Goal: Task Accomplishment & Management: Complete application form

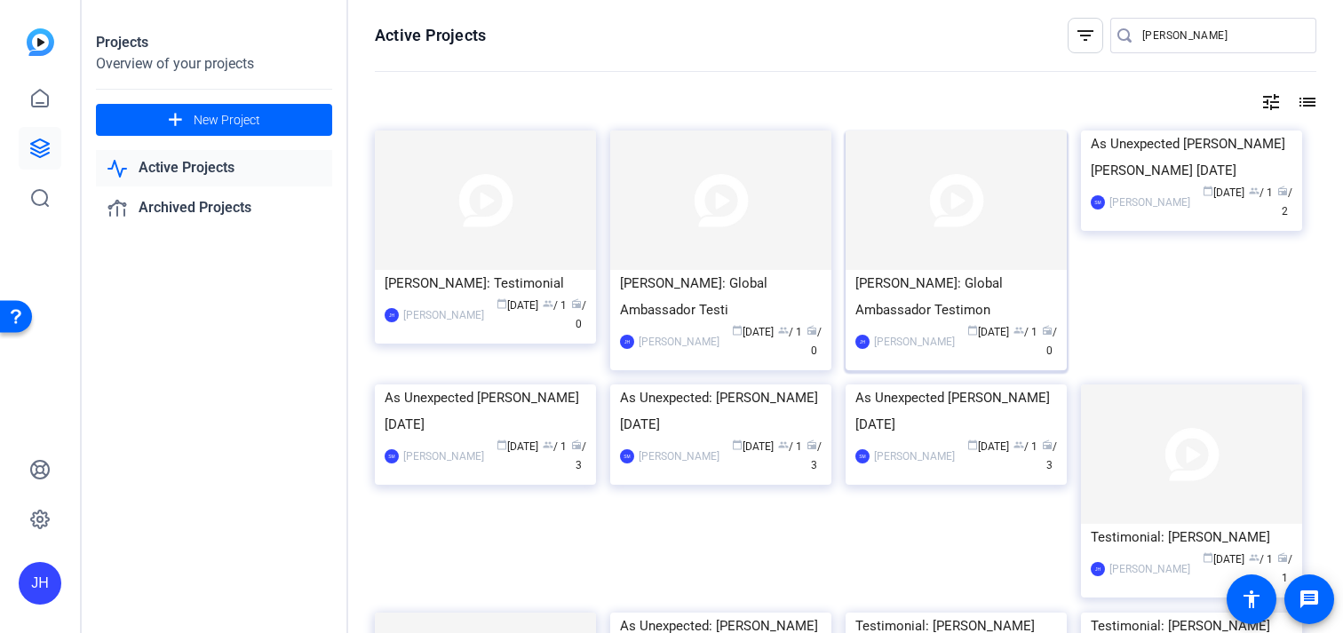
click at [886, 299] on div "[PERSON_NAME]: Global Ambassador Testimon" at bounding box center [956, 296] width 202 height 53
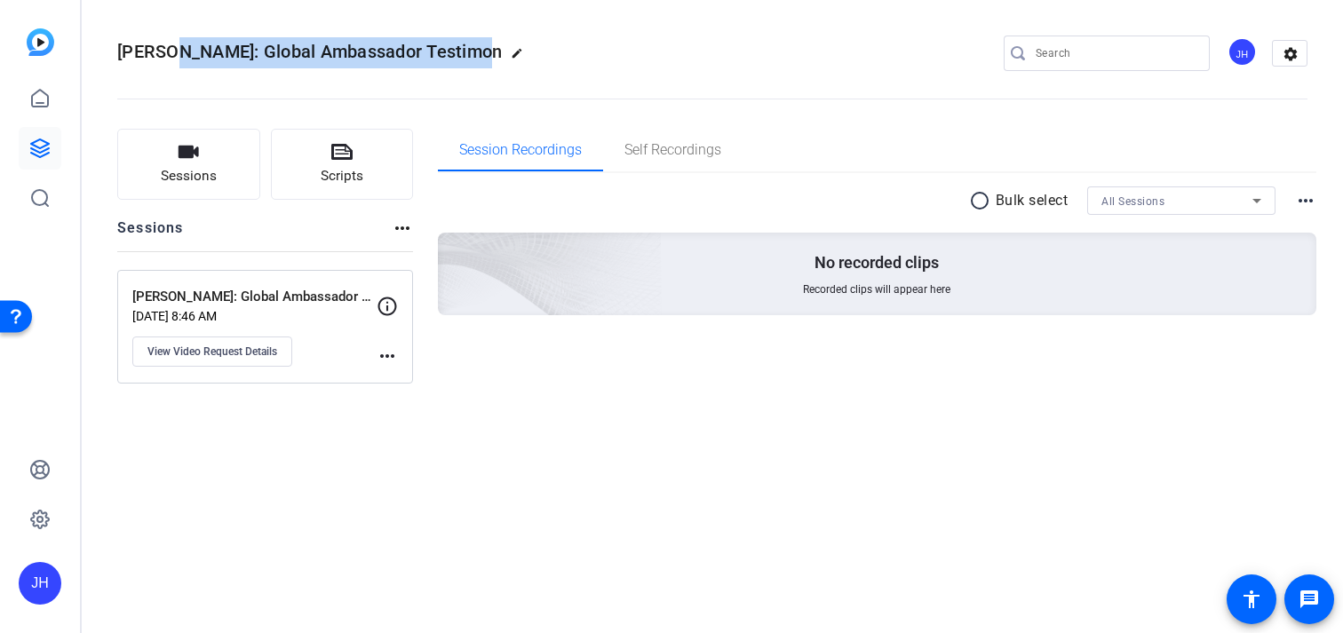
drag, startPoint x: 472, startPoint y: 52, endPoint x: 160, endPoint y: 47, distance: 311.8
click at [160, 47] on span "[PERSON_NAME]: Global Ambassador Testimon" at bounding box center [309, 51] width 385 height 21
click at [511, 52] on mat-icon "edit" at bounding box center [521, 57] width 21 height 21
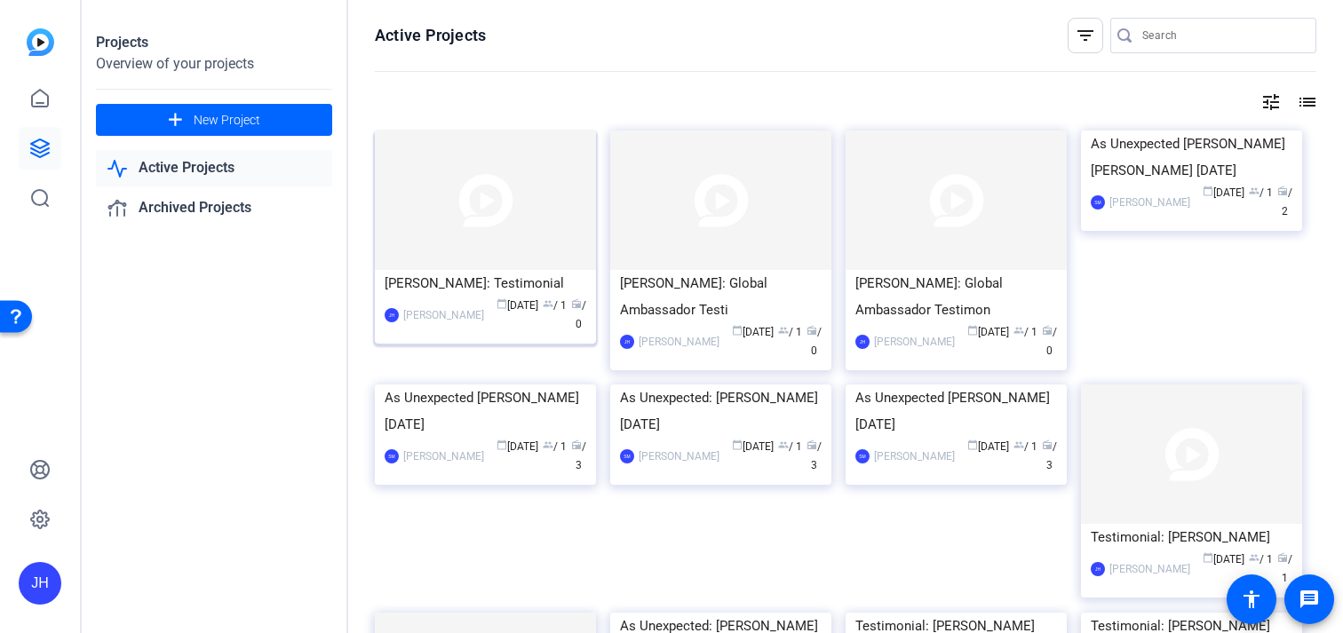
click at [464, 222] on img at bounding box center [485, 200] width 221 height 139
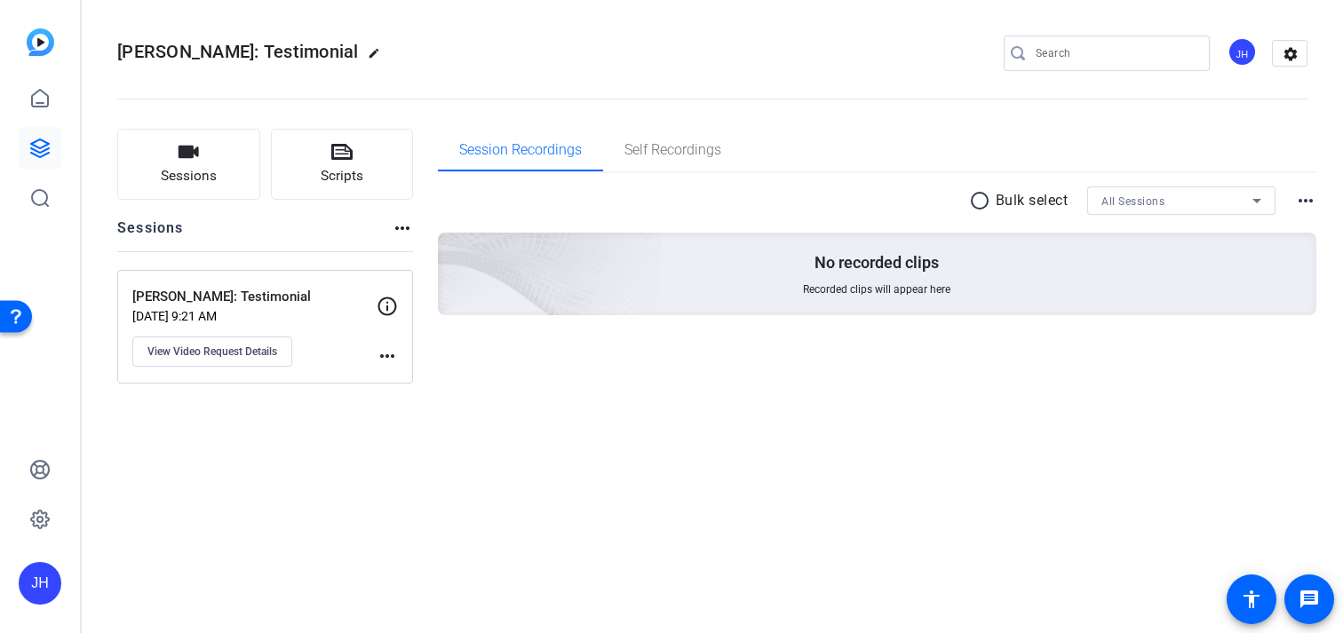
drag, startPoint x: 367, startPoint y: 52, endPoint x: 109, endPoint y: 52, distance: 257.6
click at [109, 52] on mat-toolbar "[PERSON_NAME]: Testimonial edit JH settings" at bounding box center [712, 53] width 1261 height 107
copy span "[PERSON_NAME]: Testimonial"
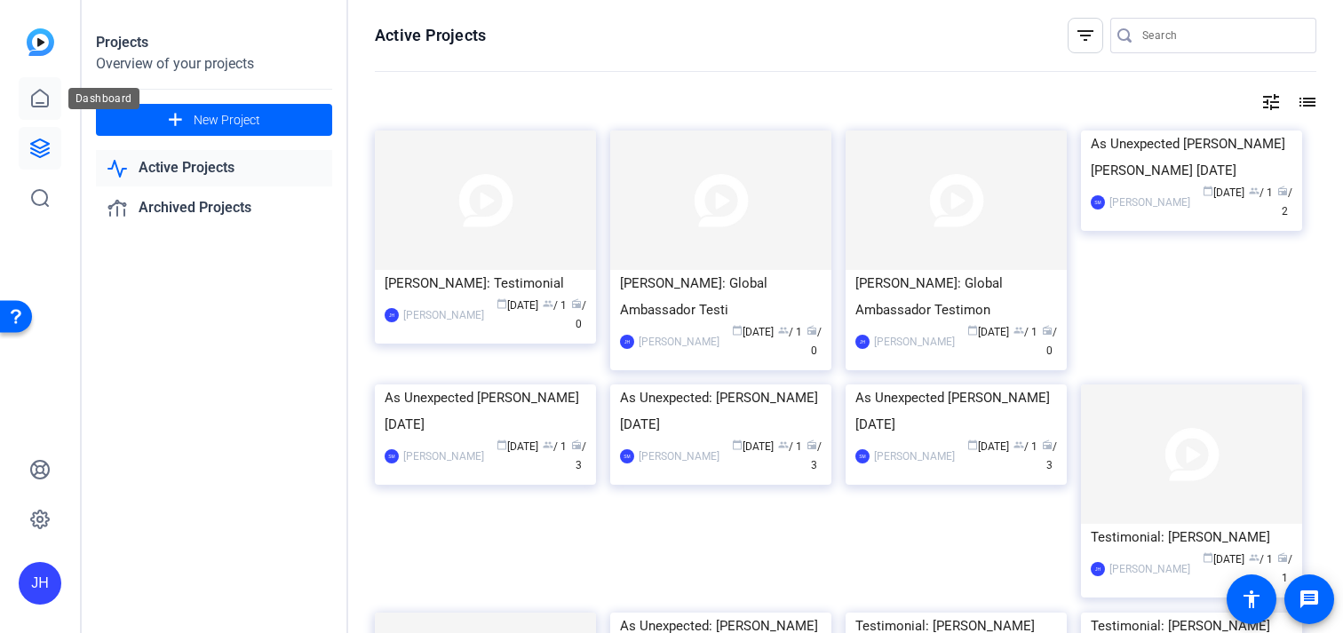
click at [40, 97] on icon at bounding box center [39, 98] width 21 height 21
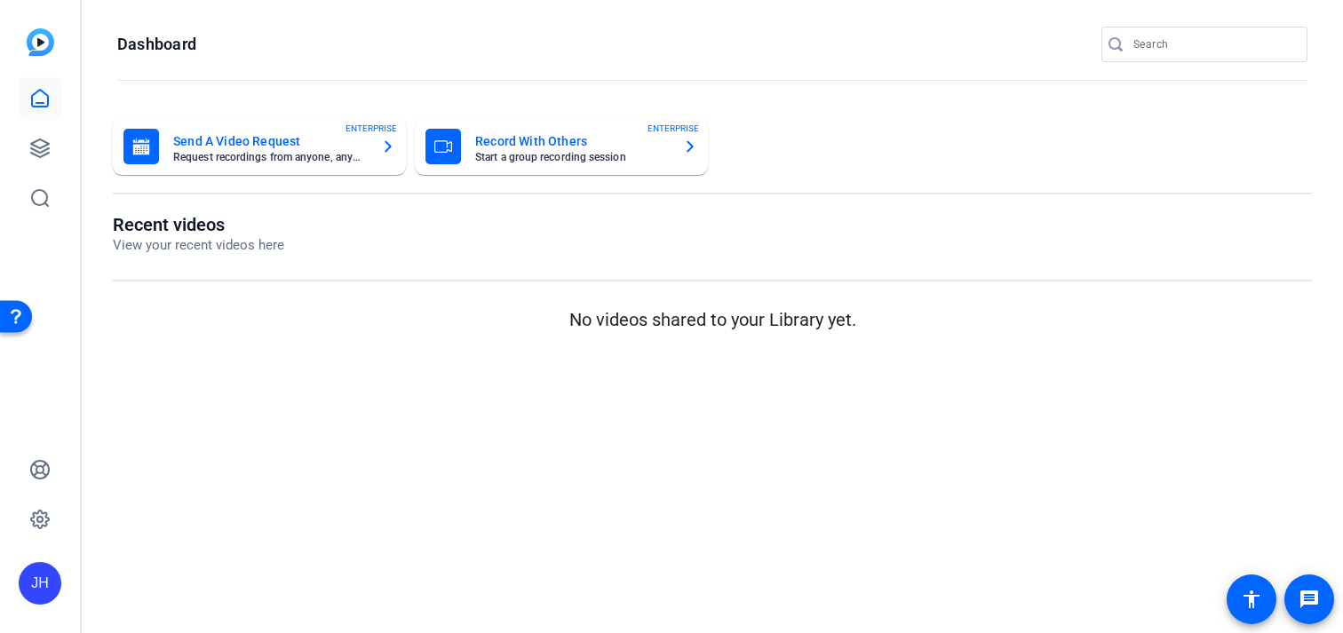
click at [242, 152] on mat-card-subtitle "Request recordings from anyone, anywhere" at bounding box center [270, 157] width 194 height 11
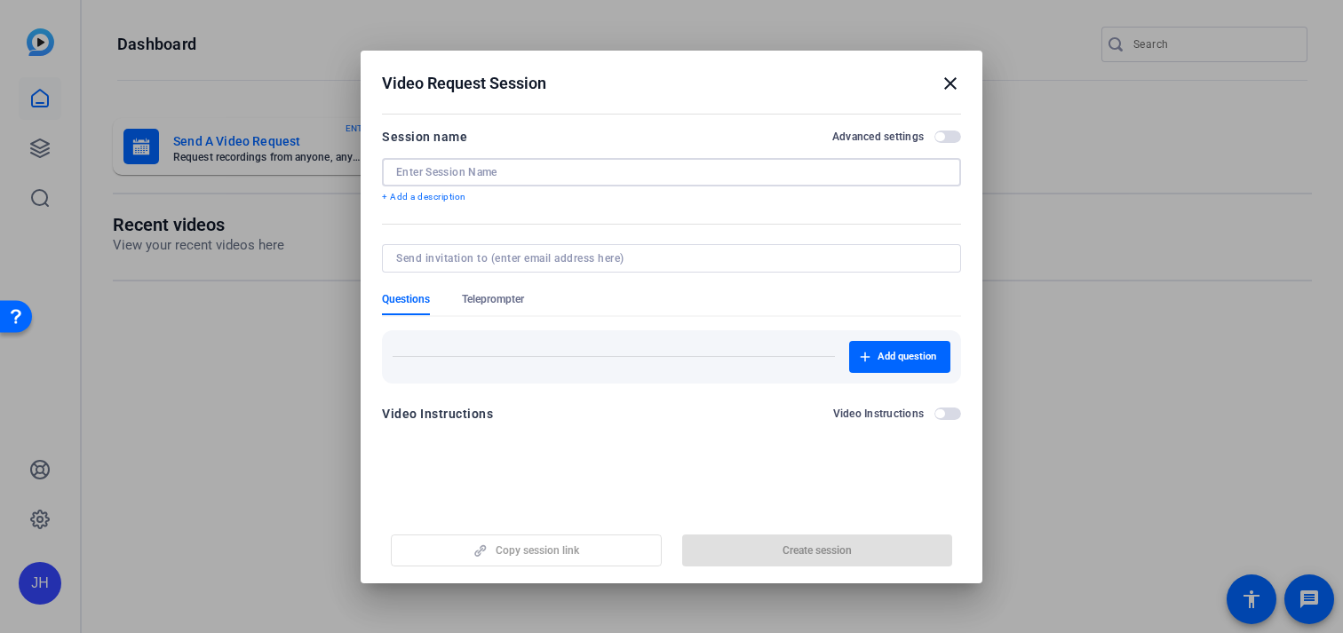
click at [457, 170] on input at bounding box center [671, 172] width 551 height 14
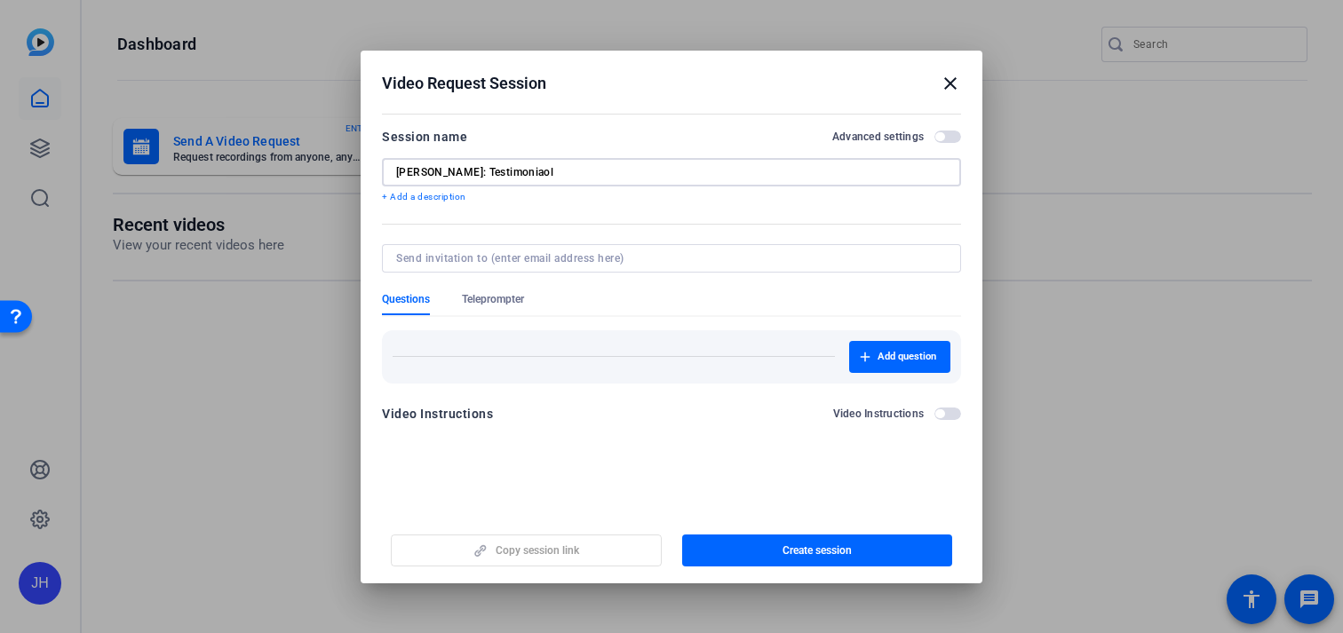
drag, startPoint x: 486, startPoint y: 172, endPoint x: 502, endPoint y: 179, distance: 17.5
click at [486, 172] on input "[PERSON_NAME]: Testimoniaol" at bounding box center [671, 172] width 551 height 14
click at [547, 170] on input "[PERSON_NAME]: GA Testimoniaol" at bounding box center [671, 172] width 551 height 14
type input "[PERSON_NAME]: GA Testimonial"
click at [441, 258] on input at bounding box center [668, 258] width 544 height 14
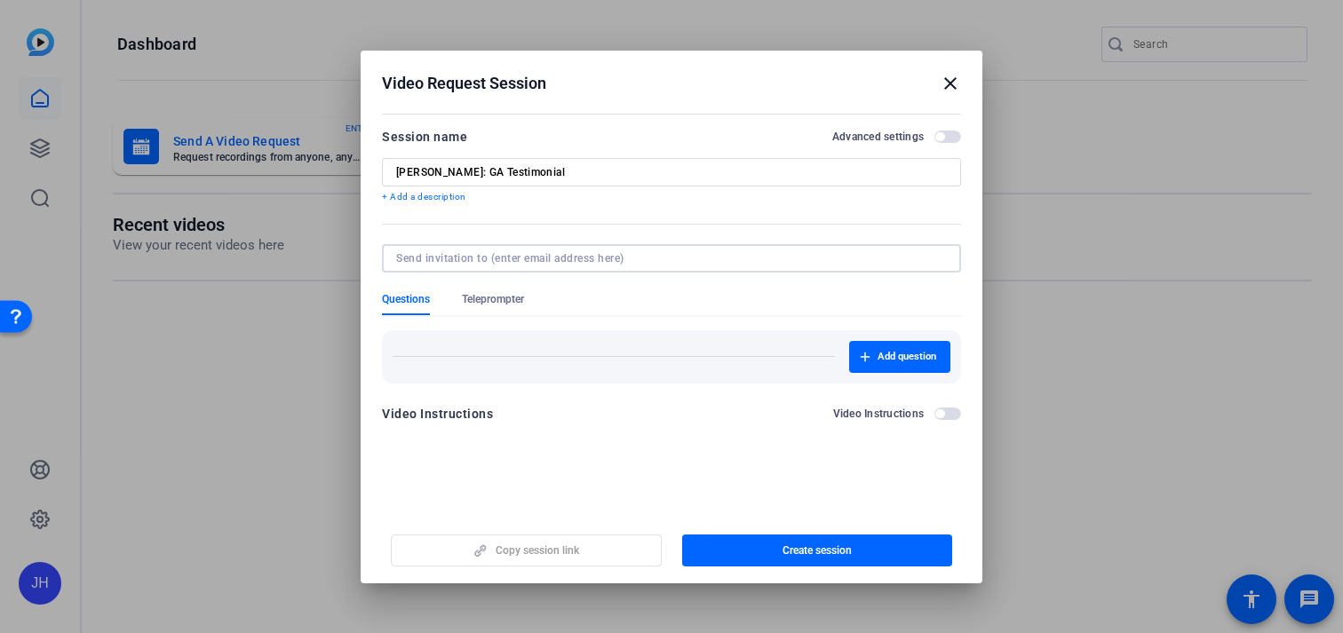
click at [455, 257] on input at bounding box center [668, 258] width 544 height 14
paste input "[PERSON_NAME][DOMAIN_NAME][EMAIL_ADDRESS][PERSON_NAME][DOMAIN_NAME]"
type input "[PERSON_NAME][DOMAIN_NAME][EMAIL_ADDRESS][PERSON_NAME][DOMAIN_NAME]"
click at [296, 320] on div at bounding box center [671, 316] width 1343 height 633
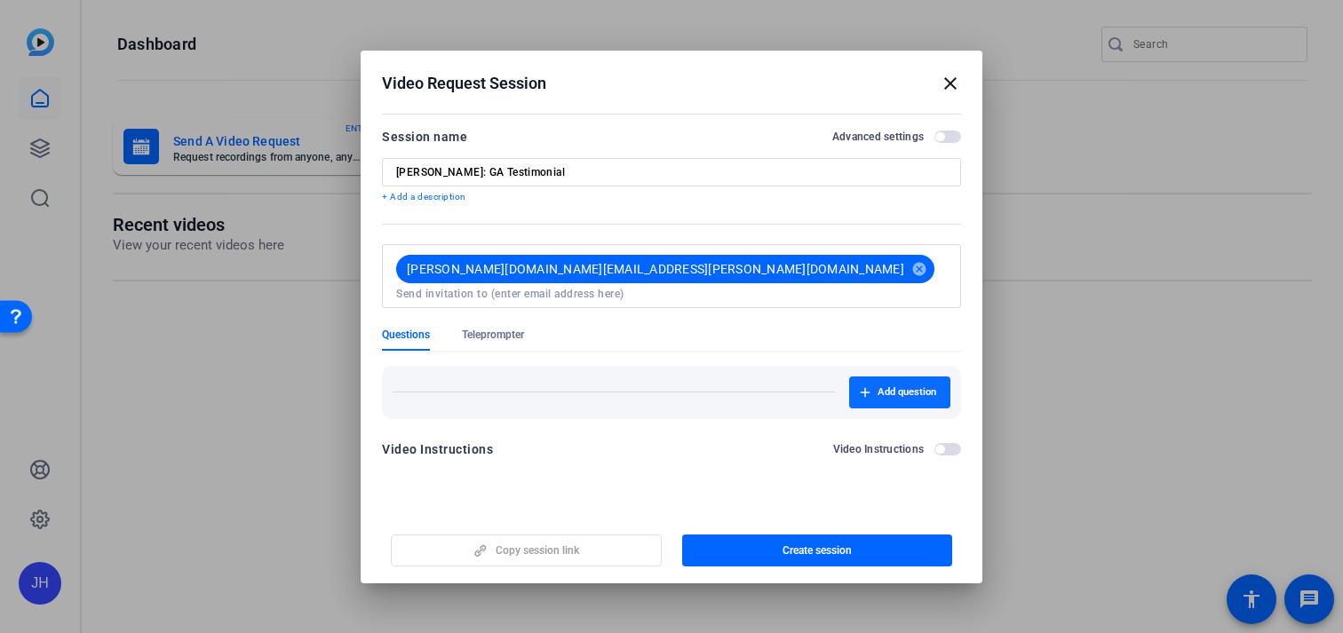
click at [866, 387] on icon "button" at bounding box center [865, 392] width 11 height 11
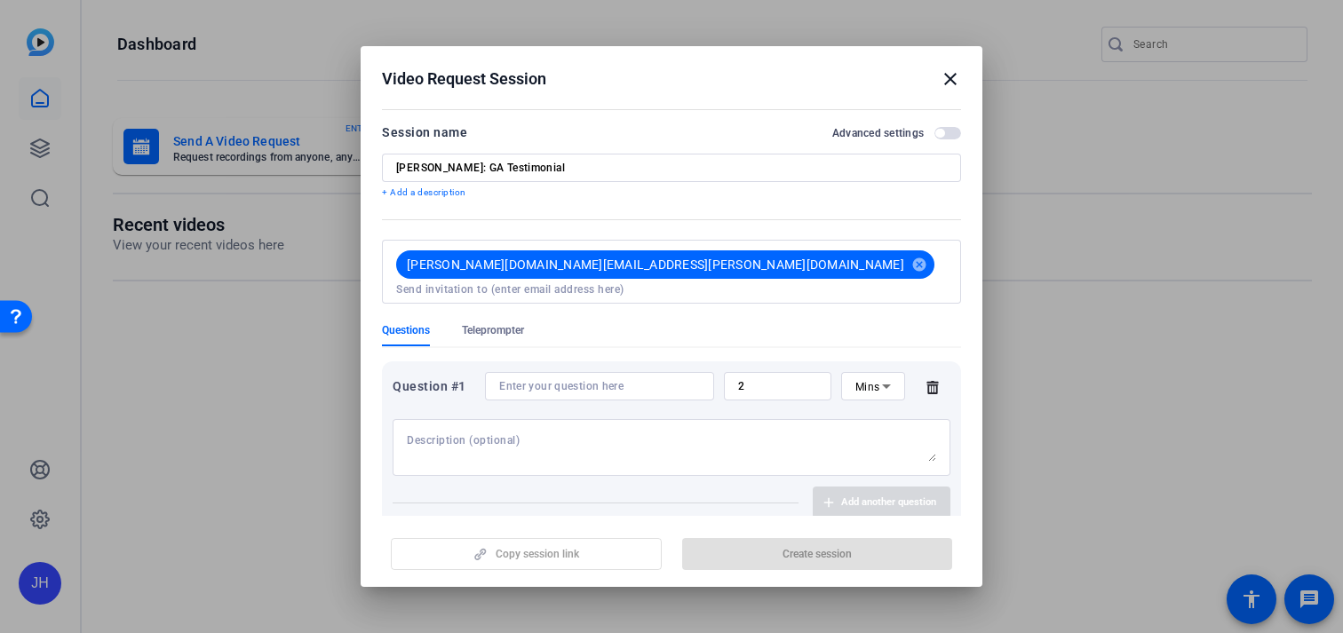
click at [518, 379] on input at bounding box center [599, 386] width 201 height 14
paste input "Can you share a bit about your experience as a Global Ambassador, And/Or Divers…"
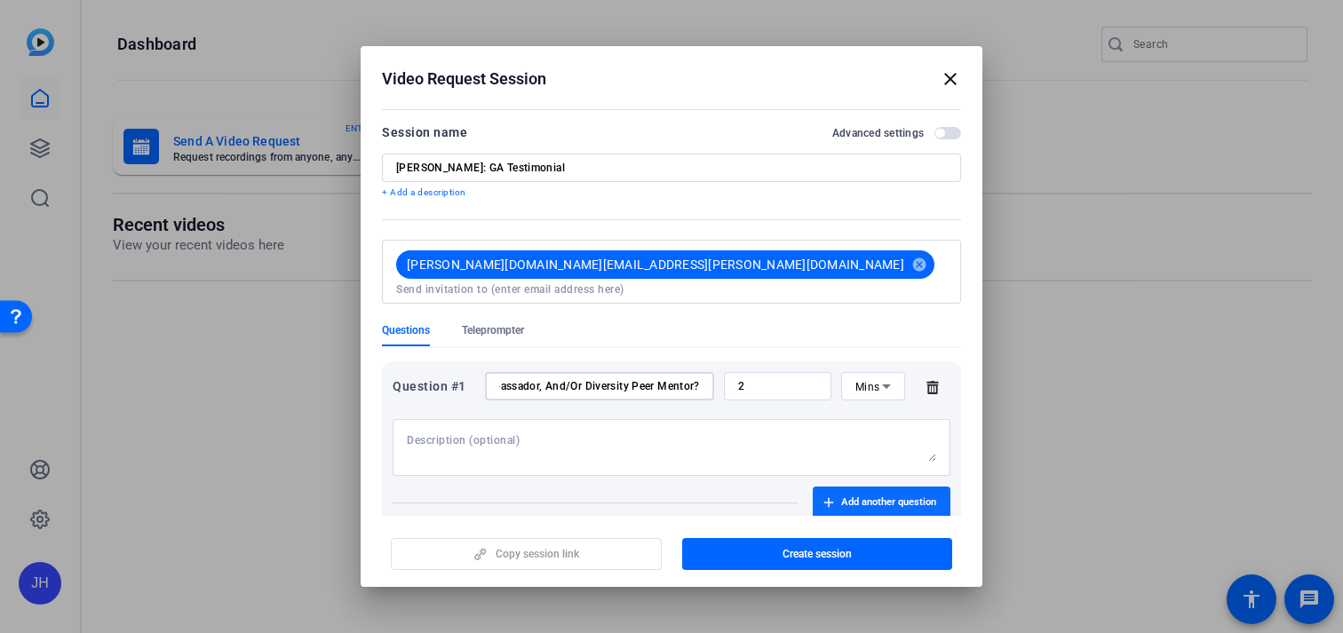
type input "Can you share a bit about your experience as a Global Ambassador, And/Or Divers…"
click at [846, 496] on span "Add another question" at bounding box center [888, 503] width 95 height 14
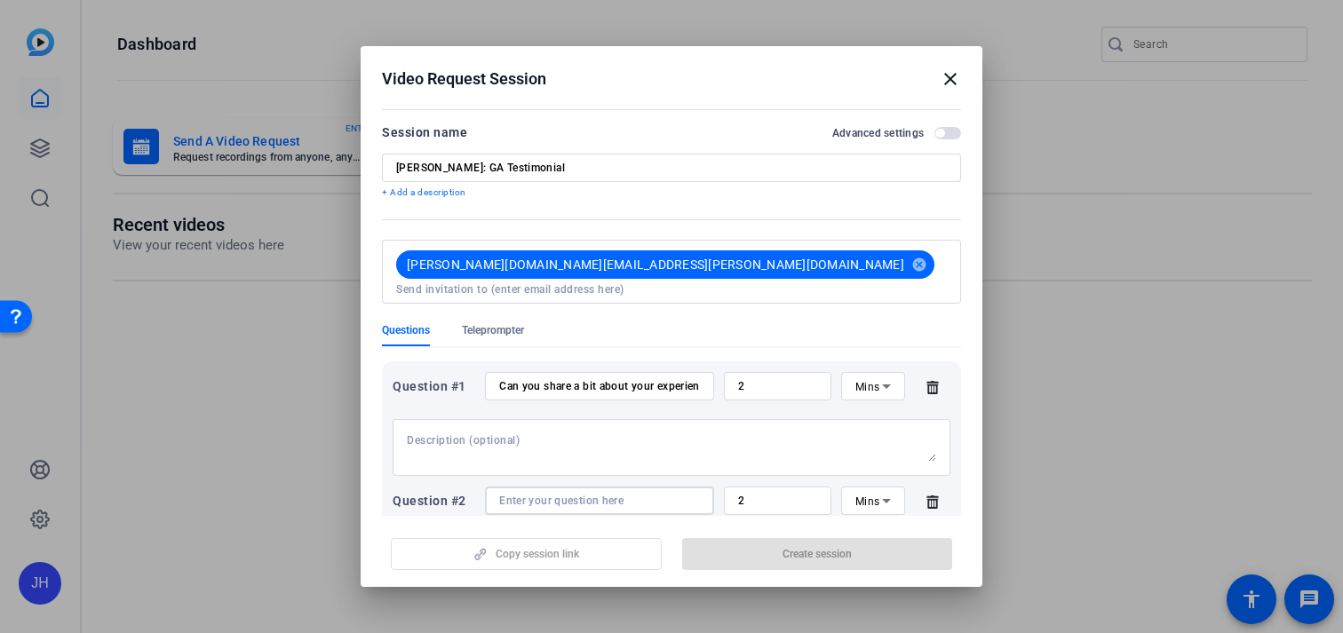
click at [630, 494] on input at bounding box center [599, 501] width 201 height 14
paste input "How have these alumni programs helped you stay engaged with the SAS community?"
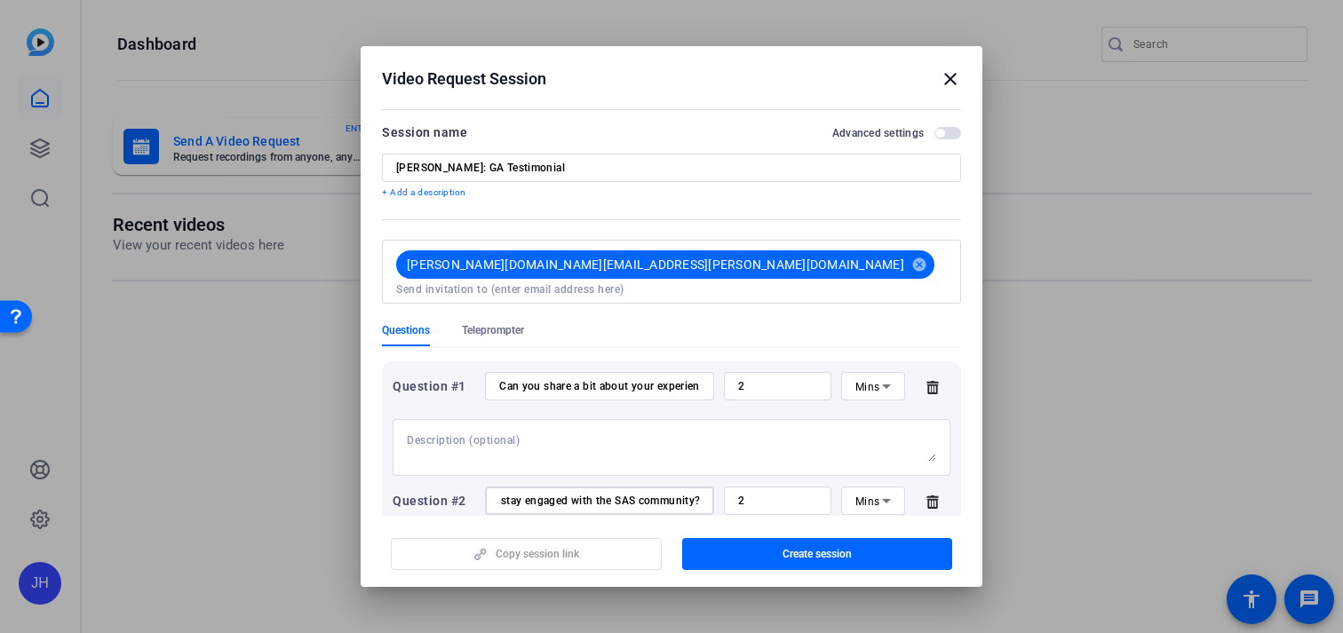
scroll to position [185, 0]
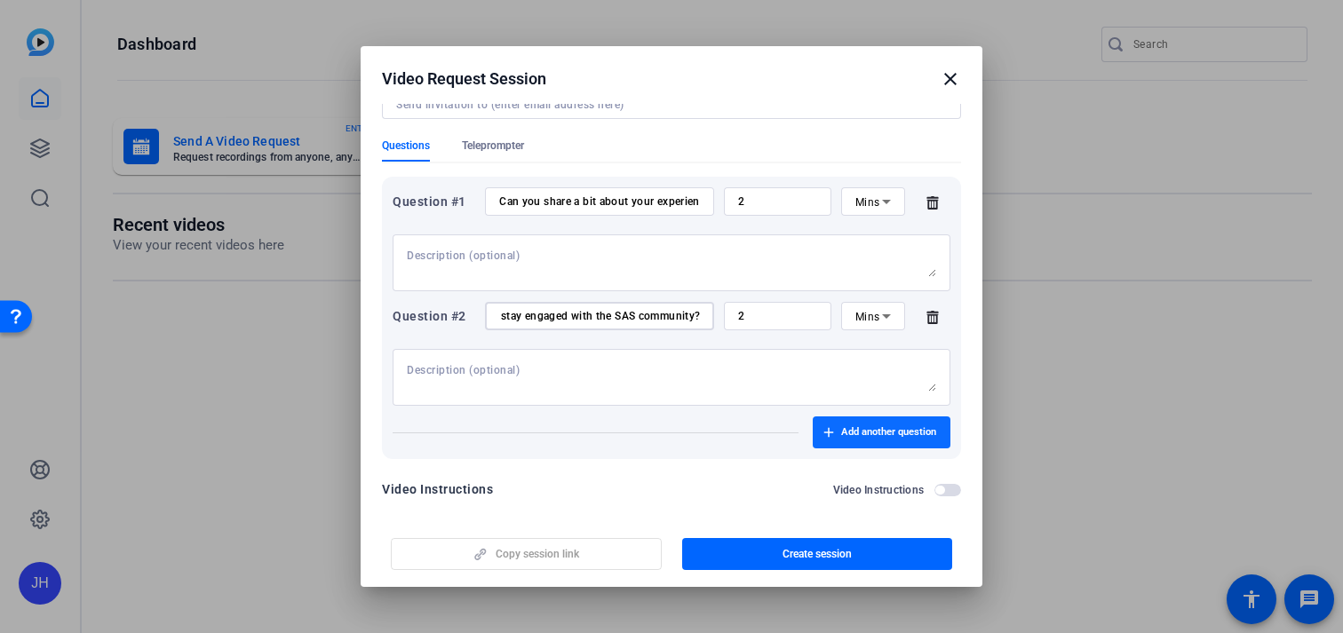
type input "How have these alumni programs helped you stay engaged with the SAS community?"
click at [865, 425] on span "Add another question" at bounding box center [888, 432] width 95 height 14
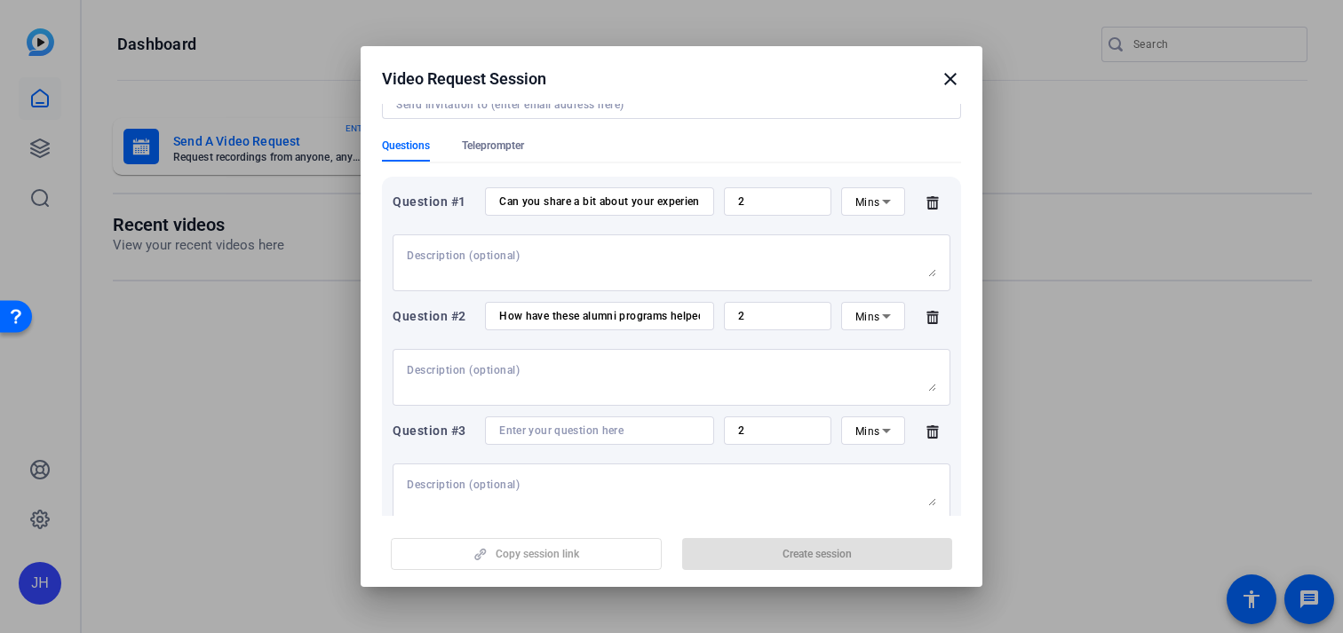
click at [600, 424] on input at bounding box center [599, 431] width 201 height 14
paste input "Why do you think it’s important for students to stay connected with [PERSON_NAM…"
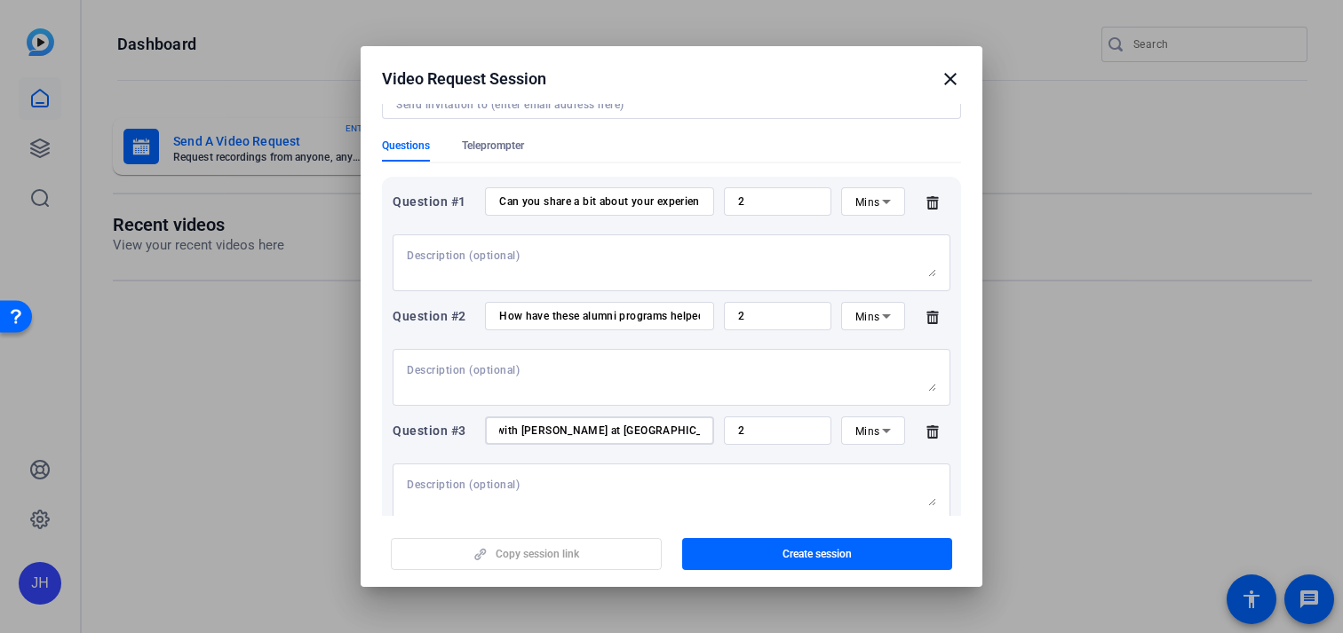
scroll to position [298, 0]
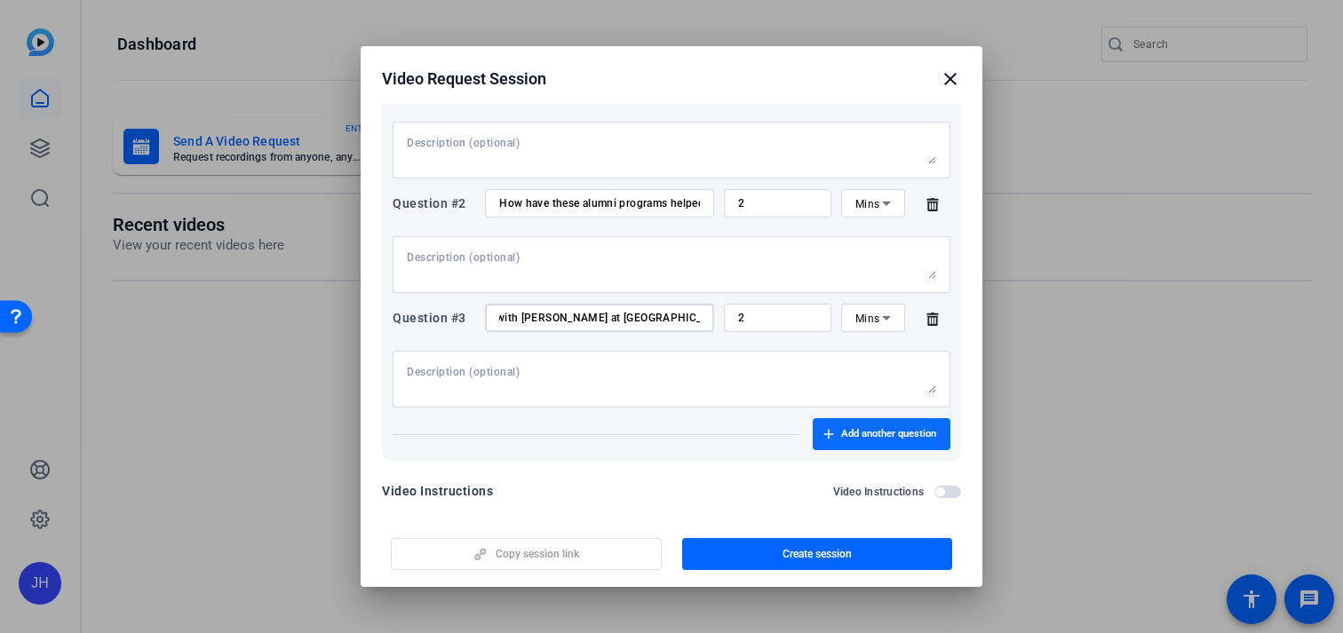
type input "Why do you think it’s important for students to stay connected with [PERSON_NAM…"
click at [883, 427] on span "Add another question" at bounding box center [888, 434] width 95 height 14
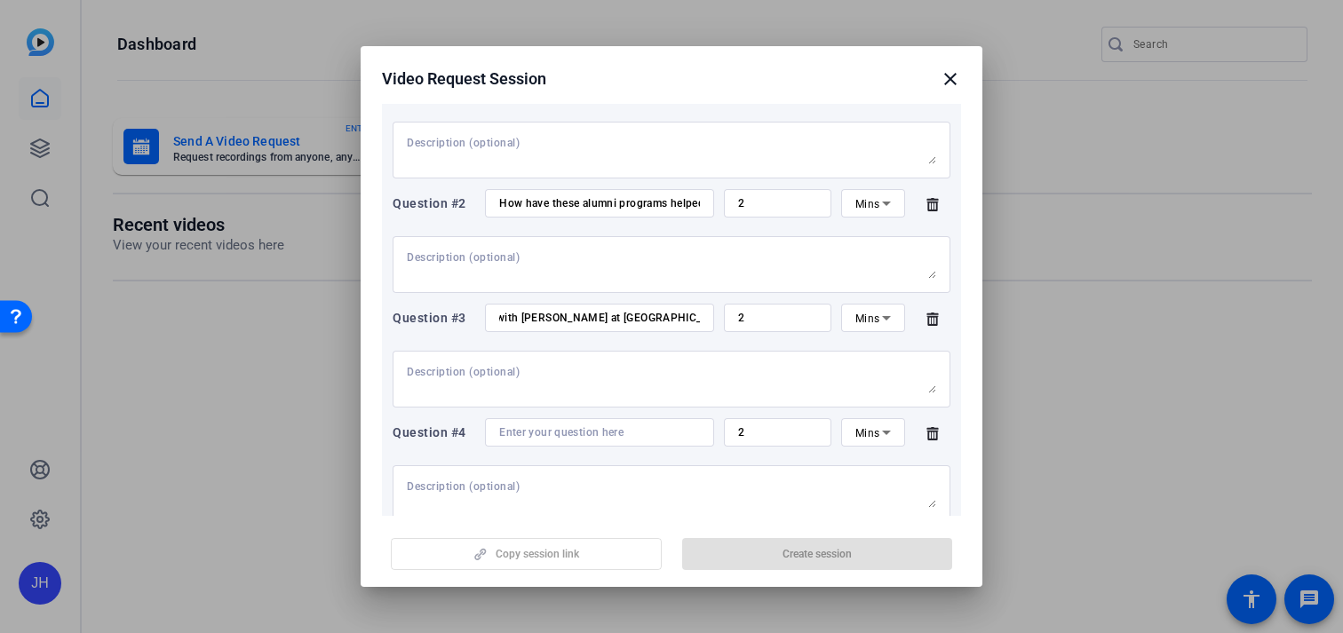
scroll to position [0, 0]
click at [494, 482] on textarea at bounding box center [671, 494] width 529 height 28
paste textarea "Sign up for the Global Ambassador and Diversity Peer Mentor programs [DATE]!”"
type textarea "Sign up for the Global Ambassador and Diversity Peer Mentor programs [DATE]!”"
click at [581, 425] on input at bounding box center [599, 432] width 201 height 14
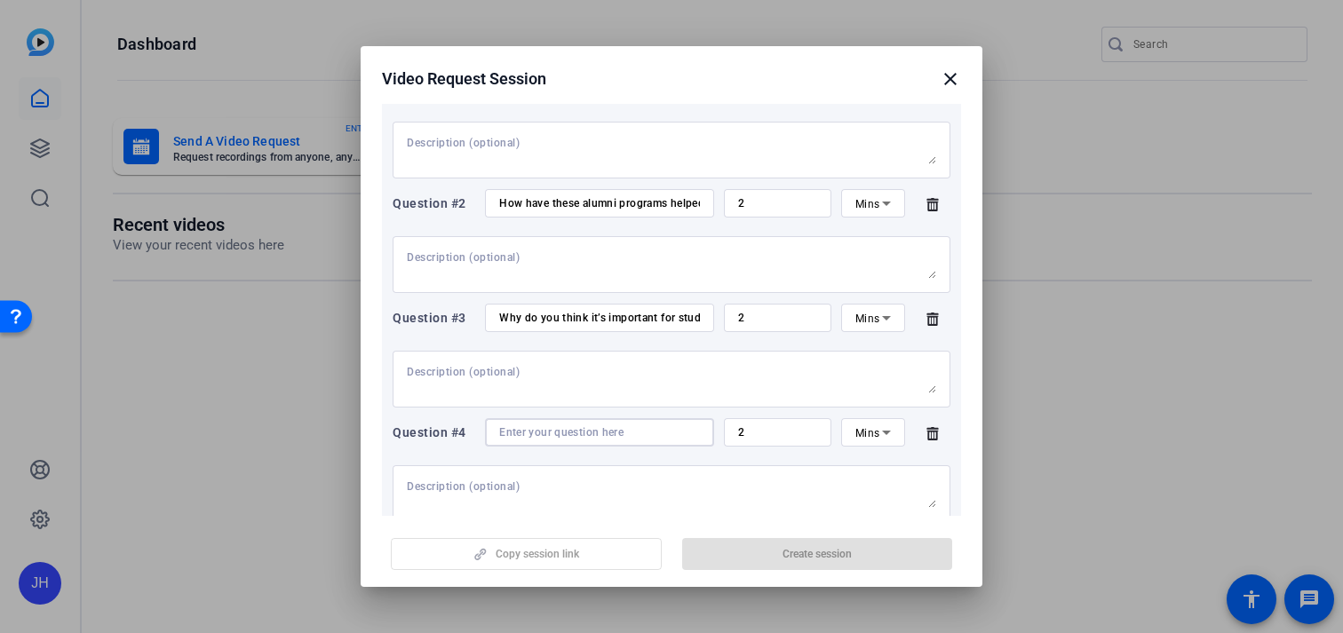
paste input "Sign up for the Global Ambassador and Diversity Peer Mentor programs [DATE]!”"
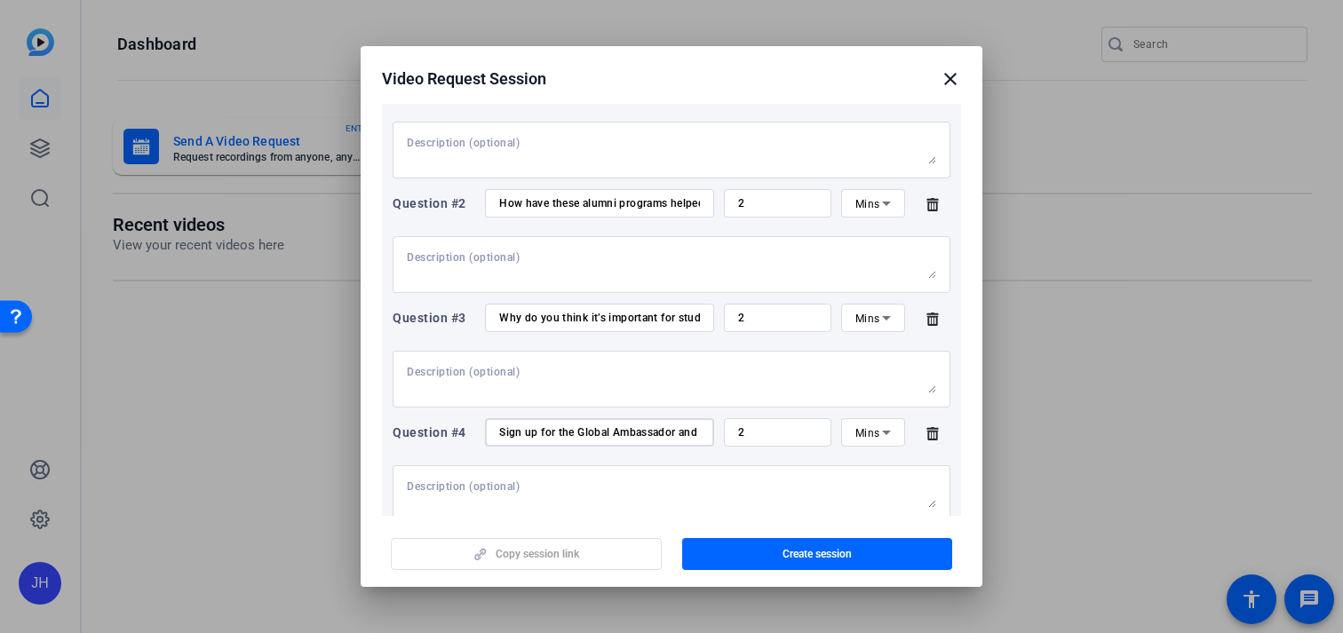
scroll to position [0, 201]
click at [500, 425] on input "Sign up for the Global Ambassador and Diversity Peer Mentor programs [DATE]!”" at bounding box center [599, 432] width 201 height 14
type input ""Sign up for the Global Ambassador and Diversity Peer Mentor programs [DATE]!”"
click at [593, 480] on textarea at bounding box center [671, 494] width 529 height 28
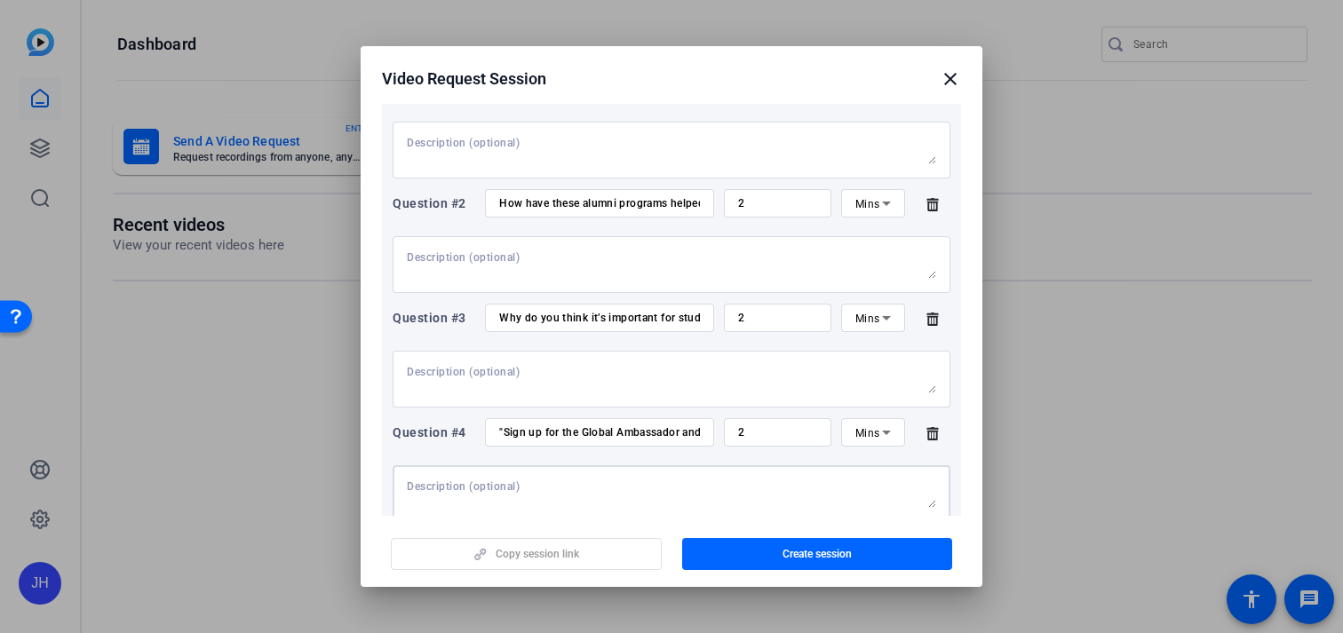
paste textarea "We’d also love for you to record a brief call-to-action line for the video:"
click at [458, 480] on textarea "We’d also love for you to record a brief call-to-action line for the video:" at bounding box center [671, 494] width 529 height 28
click at [773, 480] on textarea "We’d love for you to record a brief call-to-action line for the video:" at bounding box center [671, 494] width 529 height 28
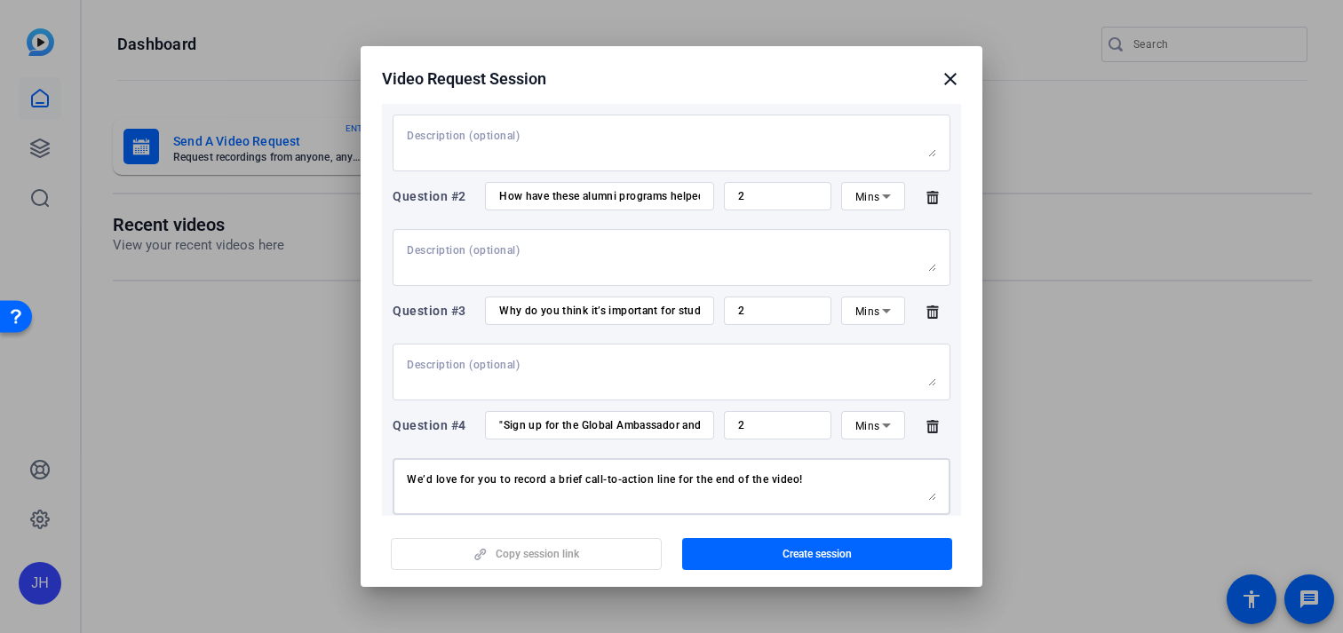
type textarea "We’d love for you to record a brief call-to-action line for the end of the vide…"
click at [770, 418] on input "2" at bounding box center [777, 425] width 79 height 14
drag, startPoint x: 765, startPoint y: 403, endPoint x: 727, endPoint y: 403, distance: 37.3
click at [727, 411] on div "2" at bounding box center [777, 425] width 107 height 28
drag, startPoint x: 766, startPoint y: 409, endPoint x: 722, endPoint y: 413, distance: 43.7
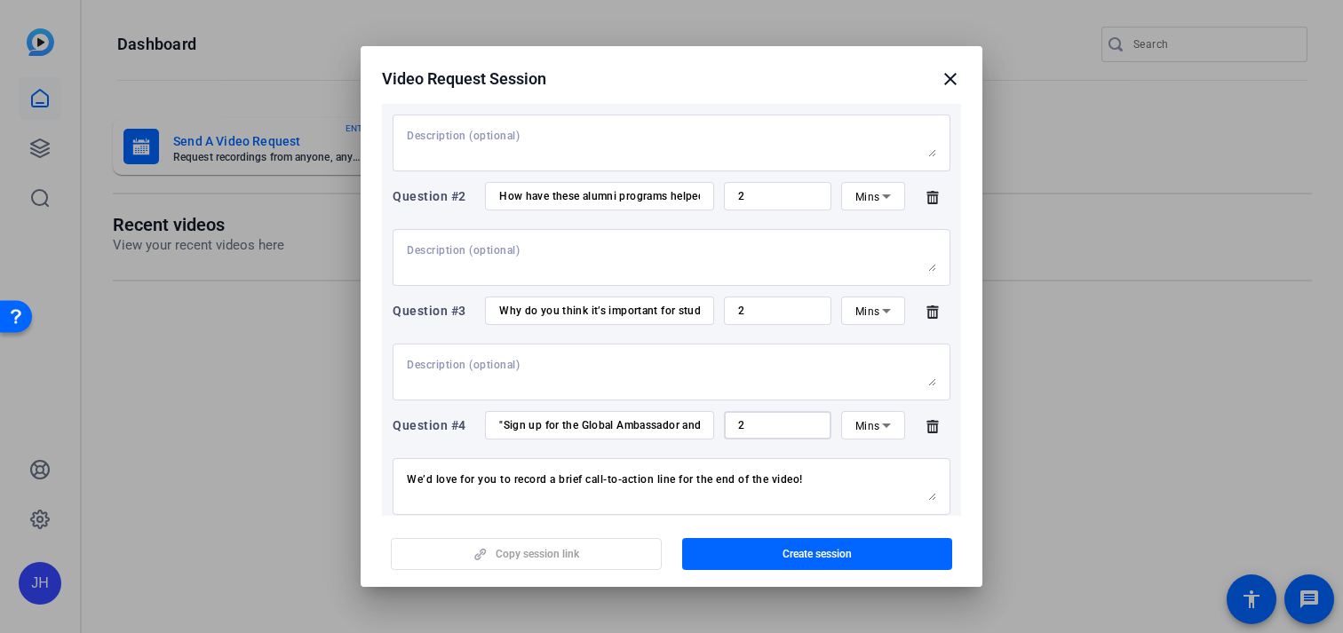
click at [722, 413] on div "Question #4 "Sign up for the Global Ambassador and Diversity Peer Mentor progra…" at bounding box center [672, 425] width 558 height 28
type input "1"
click at [816, 473] on textarea "We’d love for you to record a brief call-to-action line for the end of the vide…" at bounding box center [671, 487] width 529 height 28
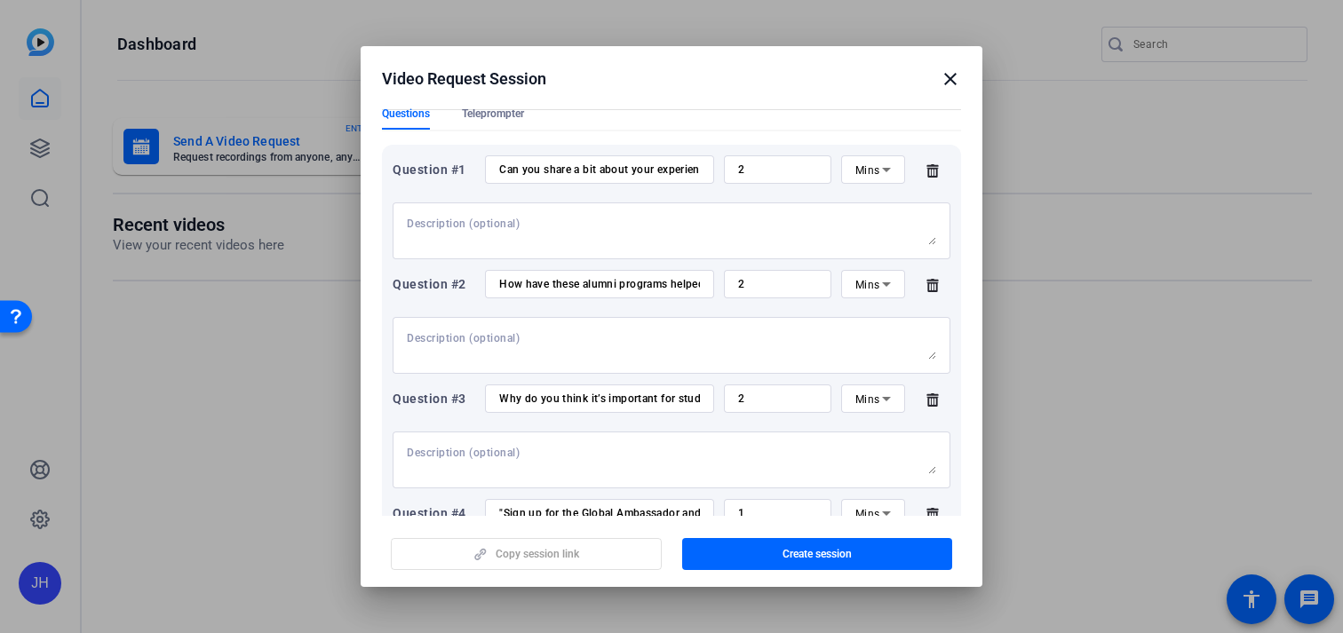
scroll to position [0, 0]
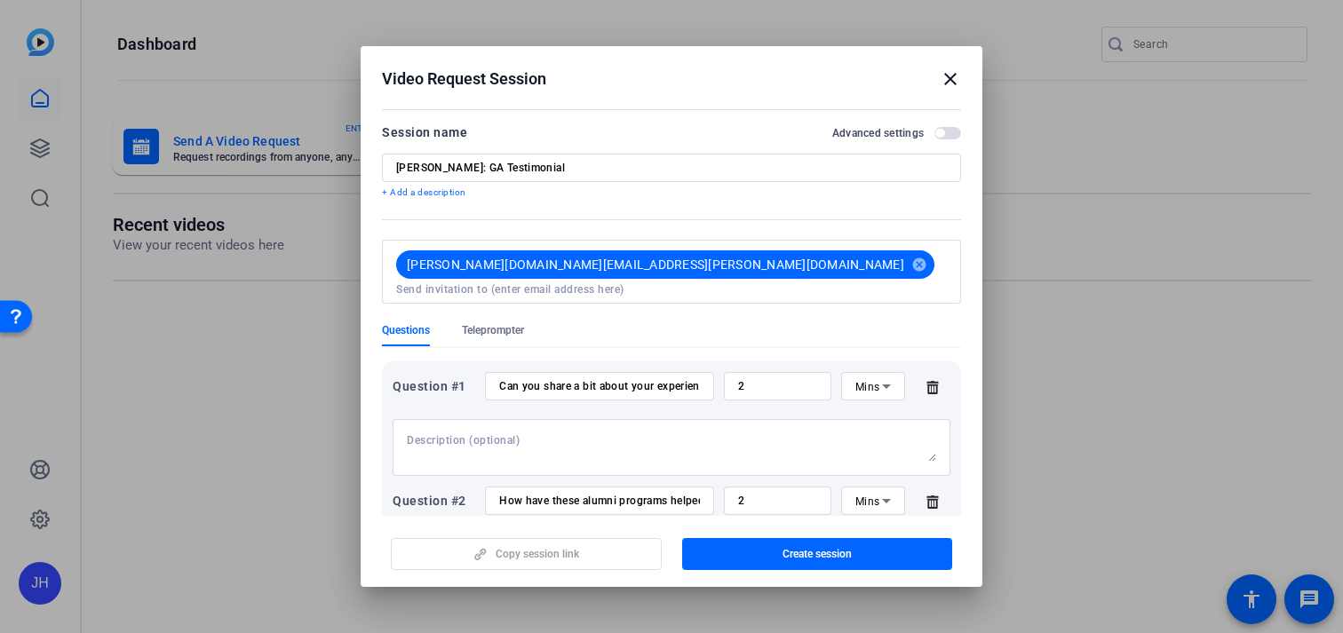
click at [939, 131] on span "button" at bounding box center [939, 133] width 9 height 9
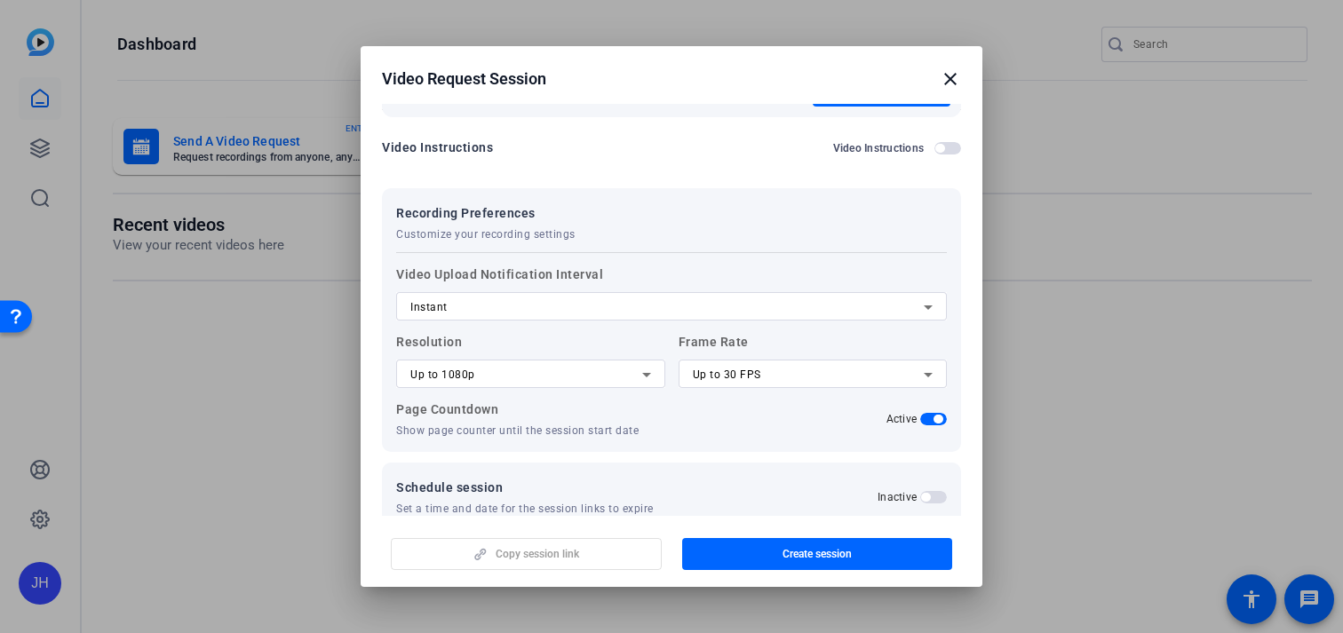
scroll to position [775, 0]
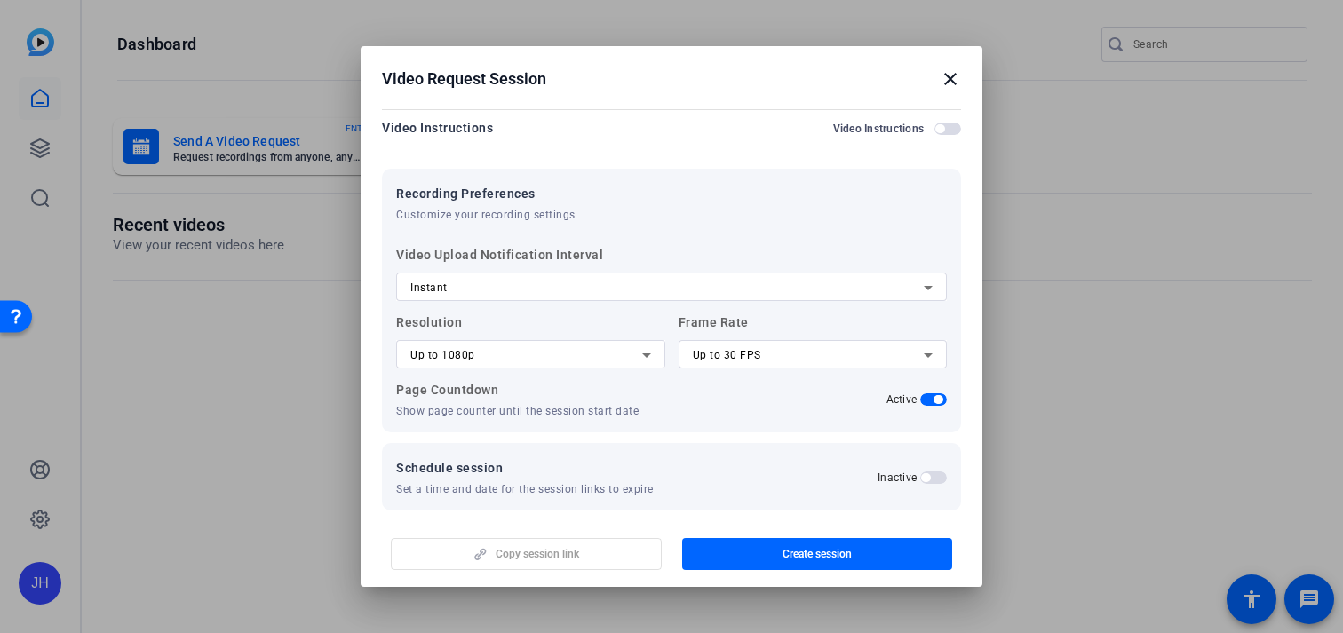
click at [562, 322] on label "Resolution Up to 1080p" at bounding box center [530, 340] width 269 height 57
click at [562, 345] on div "Up to 1080p" at bounding box center [526, 355] width 232 height 21
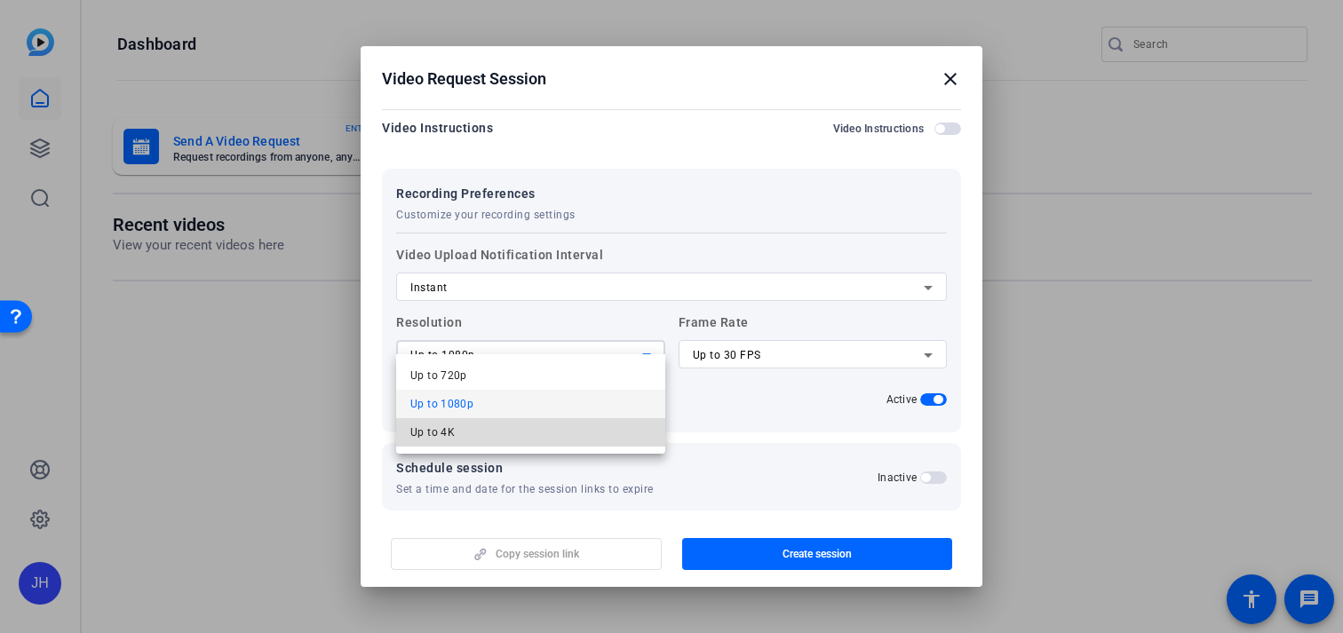
click at [540, 432] on mat-option "Up to 4K" at bounding box center [530, 432] width 269 height 28
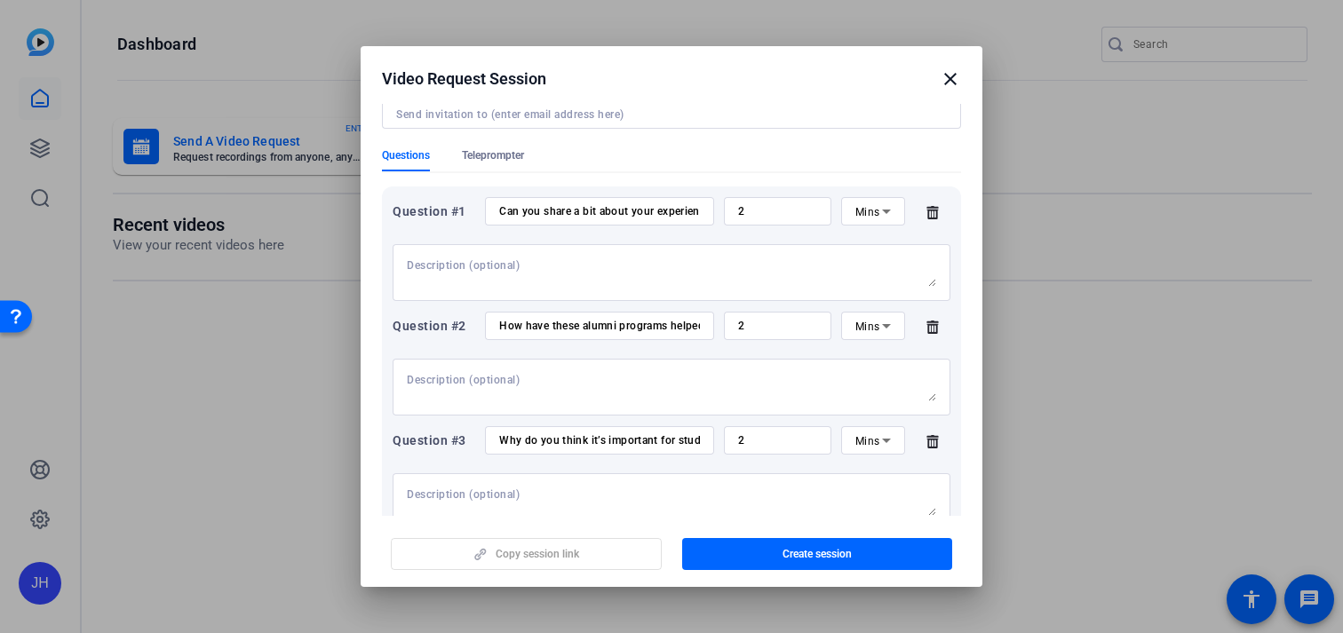
scroll to position [0, 0]
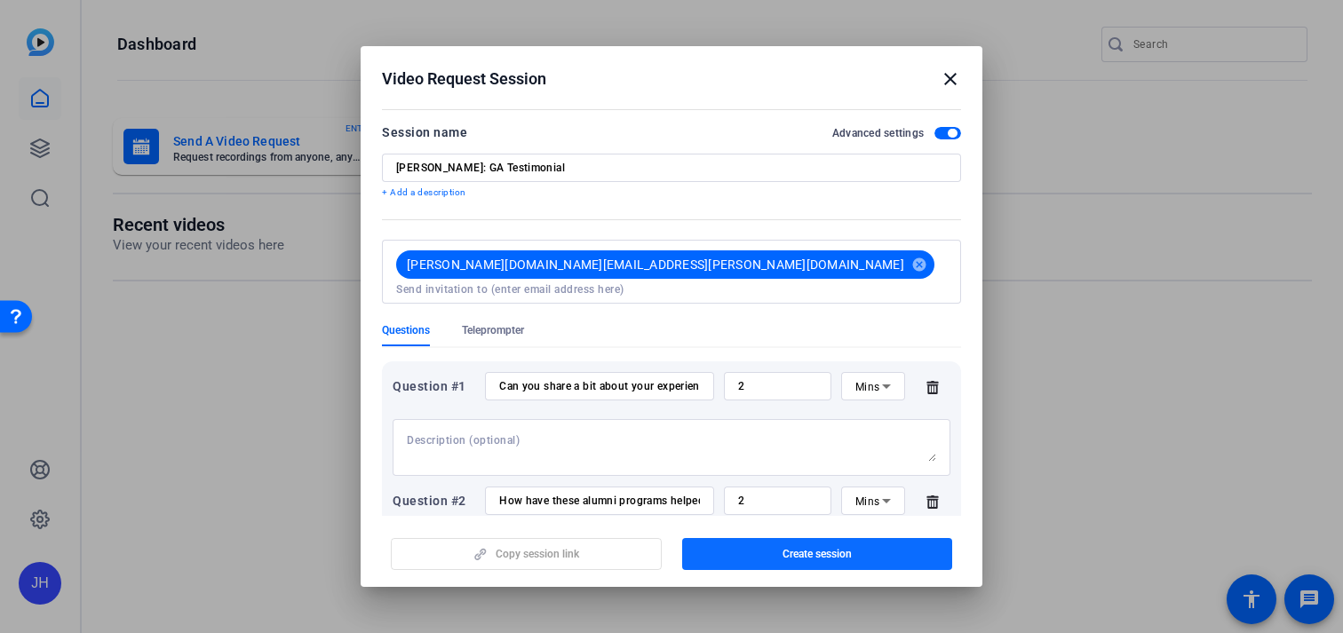
click at [819, 555] on span "Create session" at bounding box center [817, 554] width 69 height 14
